Goal: Task Accomplishment & Management: Manage account settings

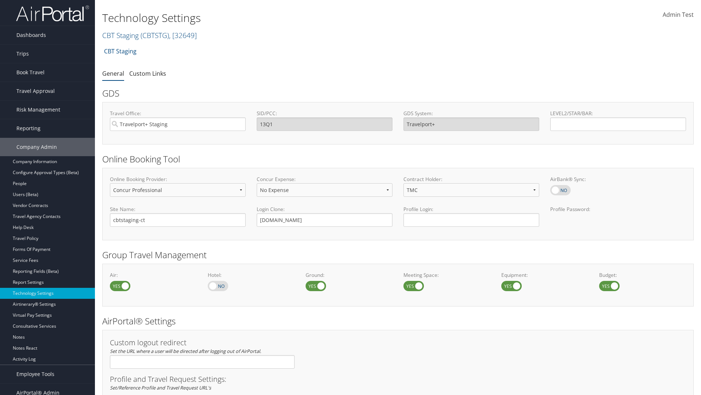
select select "4"
click at [121, 35] on link "CBT Staging ( CBTSTG ) , [ 32649 ]" at bounding box center [149, 35] width 95 height 10
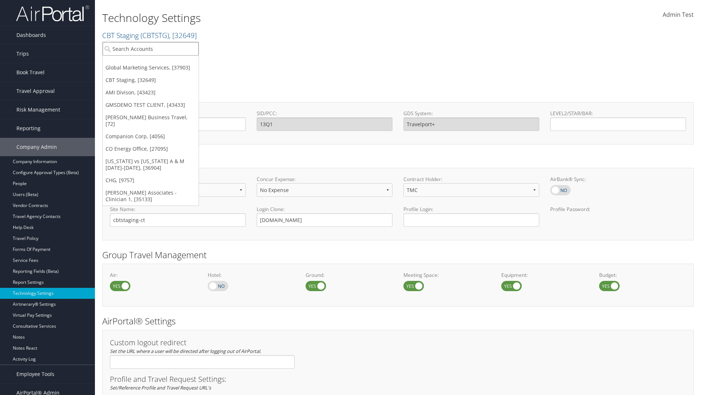
click at [151, 49] on input "search" at bounding box center [151, 49] width 96 height 14
type input "CBTSTG"
click at [151, 62] on div "CBT Staging (CBTSTG), [32649]" at bounding box center [151, 62] width 104 height 7
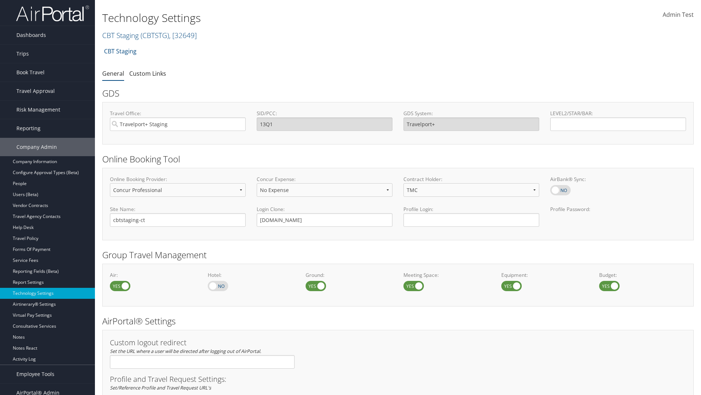
select select "4"
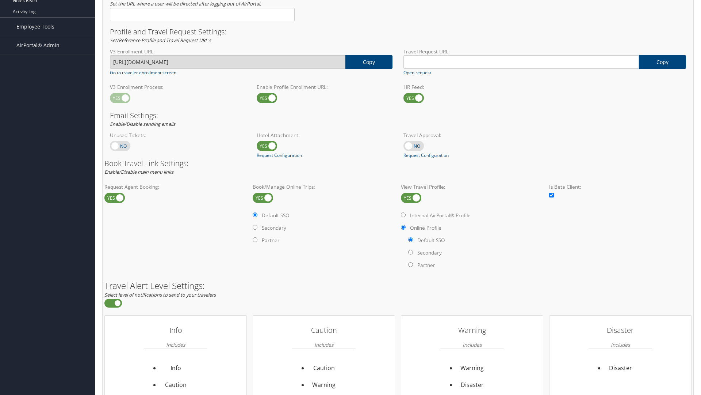
click at [411, 197] on label at bounding box center [411, 198] width 20 height 10
click at [410, 197] on input "checkbox" at bounding box center [407, 198] width 5 height 5
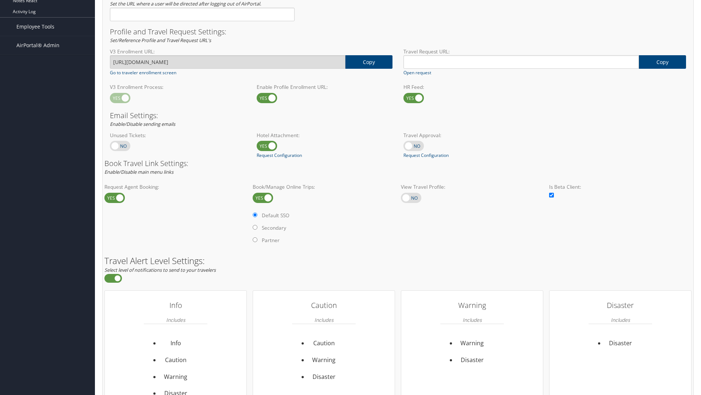
click at [411, 197] on label at bounding box center [411, 198] width 20 height 10
click at [410, 197] on input "checkbox" at bounding box center [407, 198] width 5 height 5
checkbox input "true"
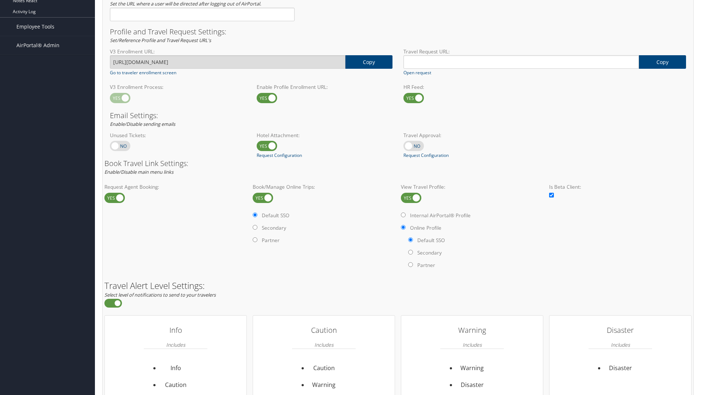
click at [442, 215] on label "Internal AirPortal® Profile" at bounding box center [440, 215] width 61 height 7
click at [406, 215] on input "Internal AirPortal® Profile" at bounding box center [403, 214] width 5 height 5
radio input "true"
radio input "false"
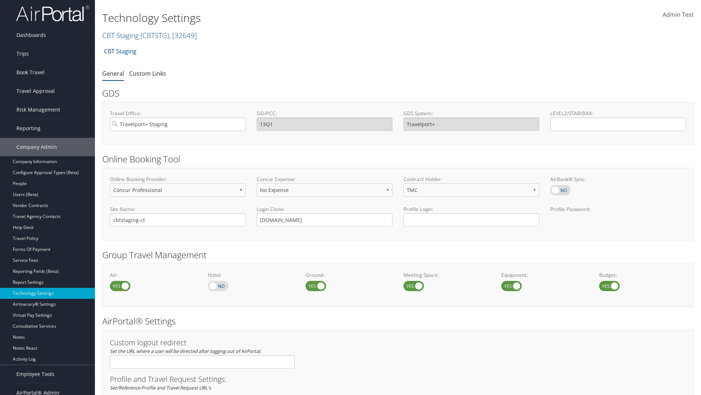
select select "4"
